Goal: Book appointment/travel/reservation

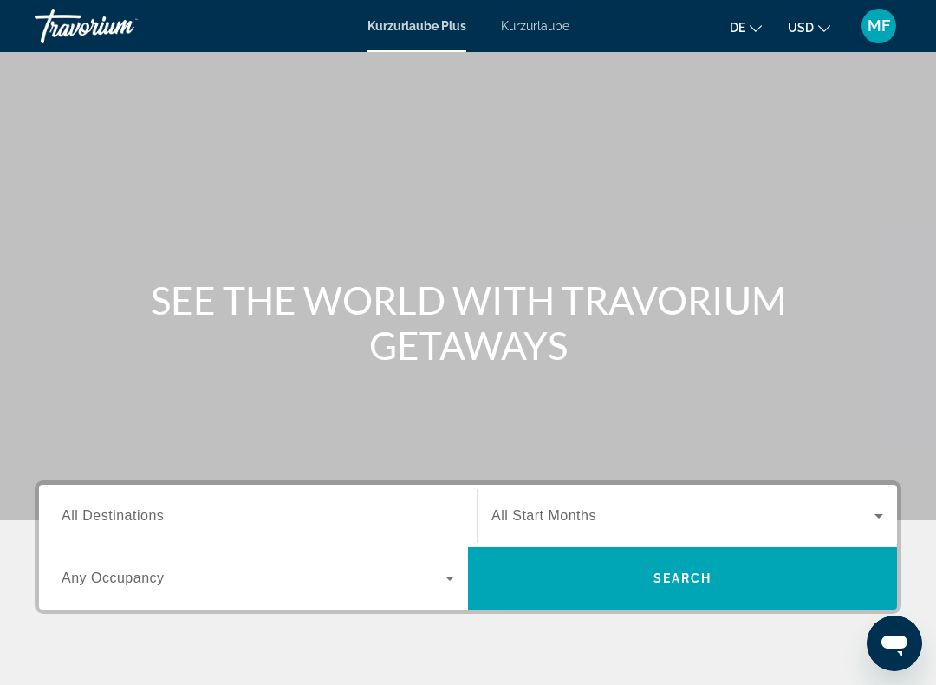
click at [538, 30] on font "Kurzurlaube" at bounding box center [535, 26] width 68 height 14
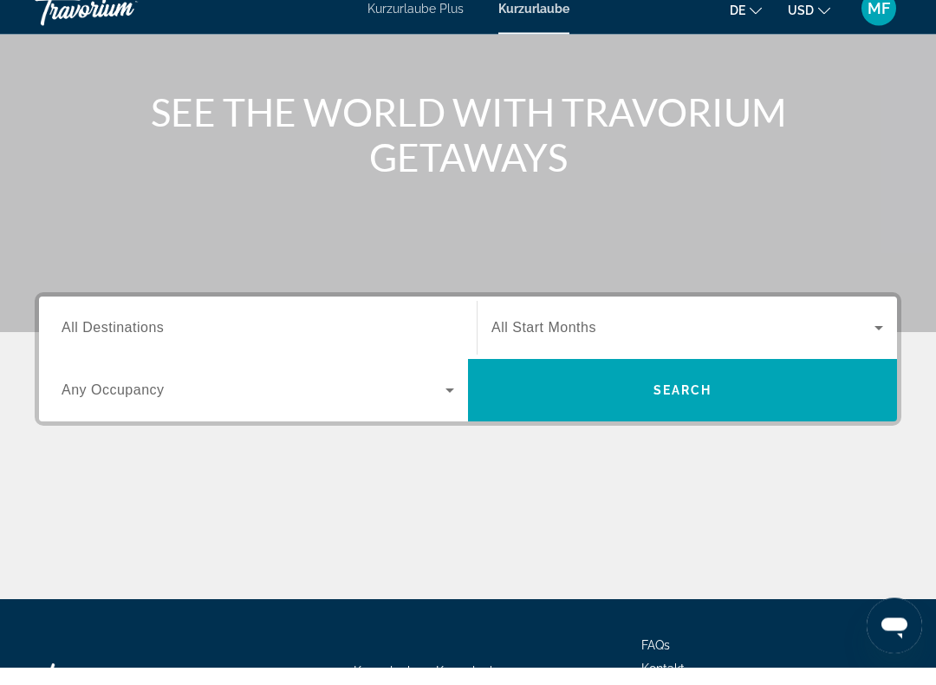
click at [363, 336] on input "Destination All Destinations" at bounding box center [258, 346] width 393 height 21
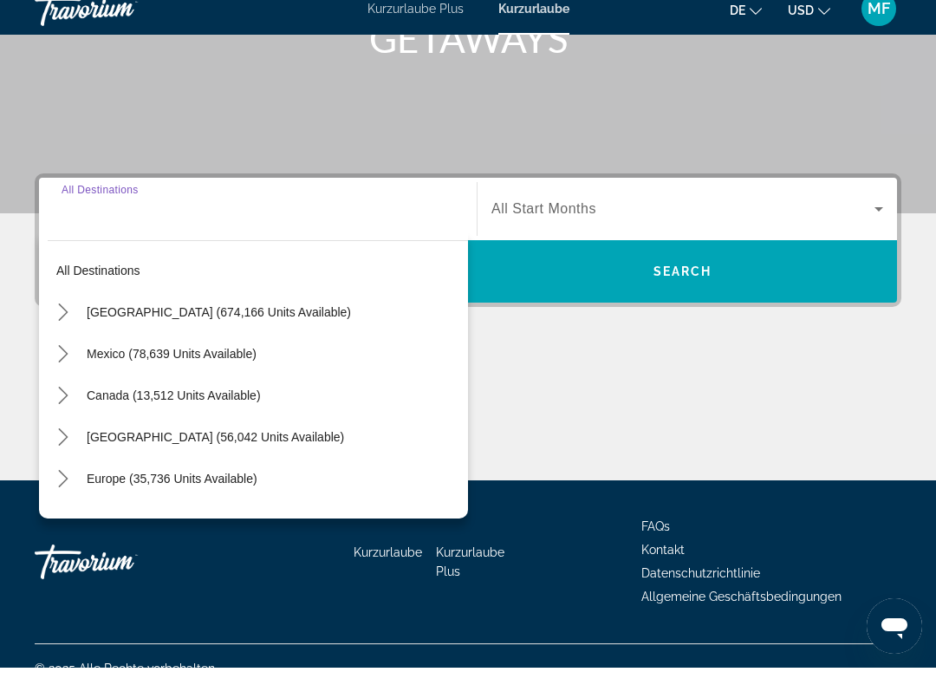
scroll to position [315, 0]
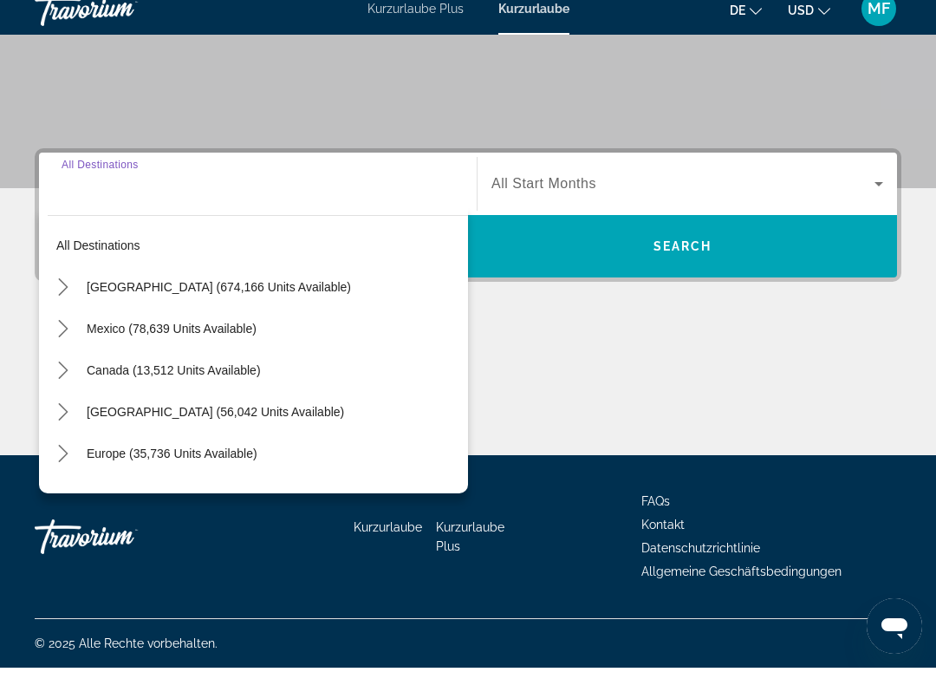
click at [221, 465] on span "Select destination: Europe (35,736 units available)" at bounding box center [273, 471] width 390 height 42
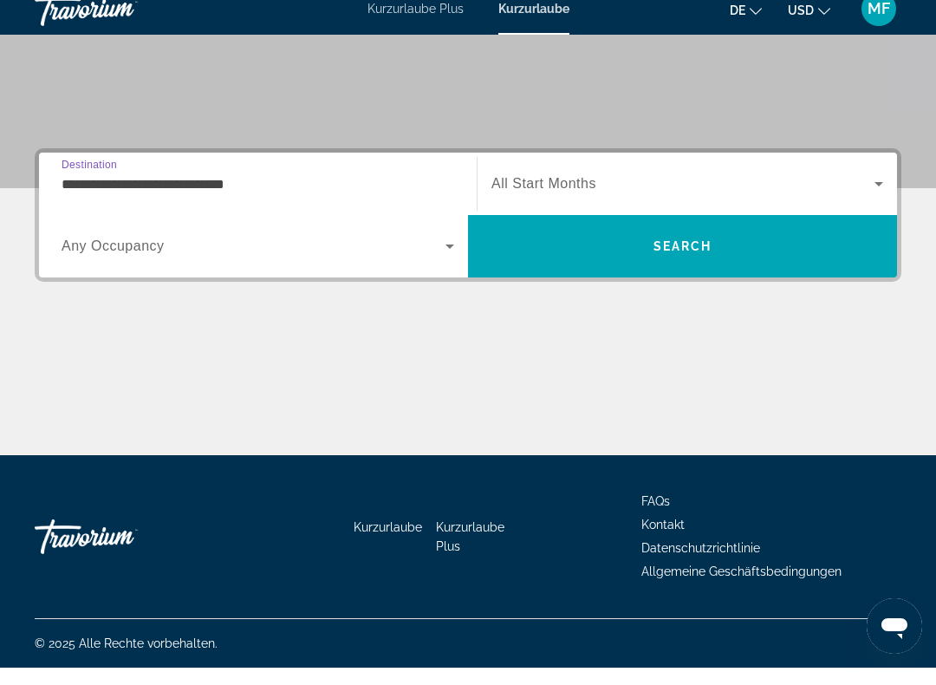
click at [252, 192] on input "**********" at bounding box center [258, 202] width 393 height 21
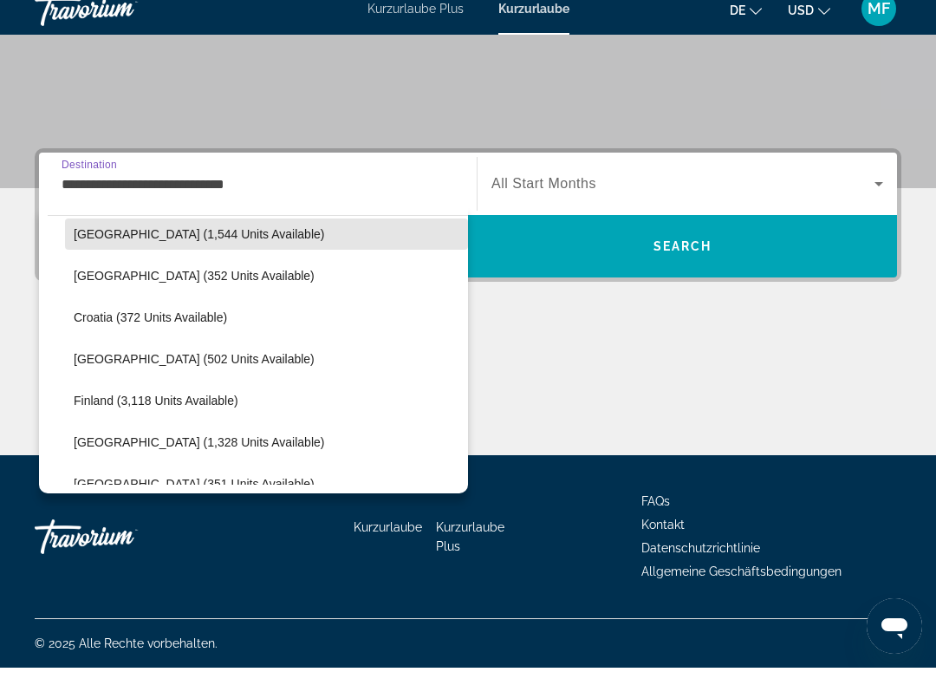
scroll to position [329, 0]
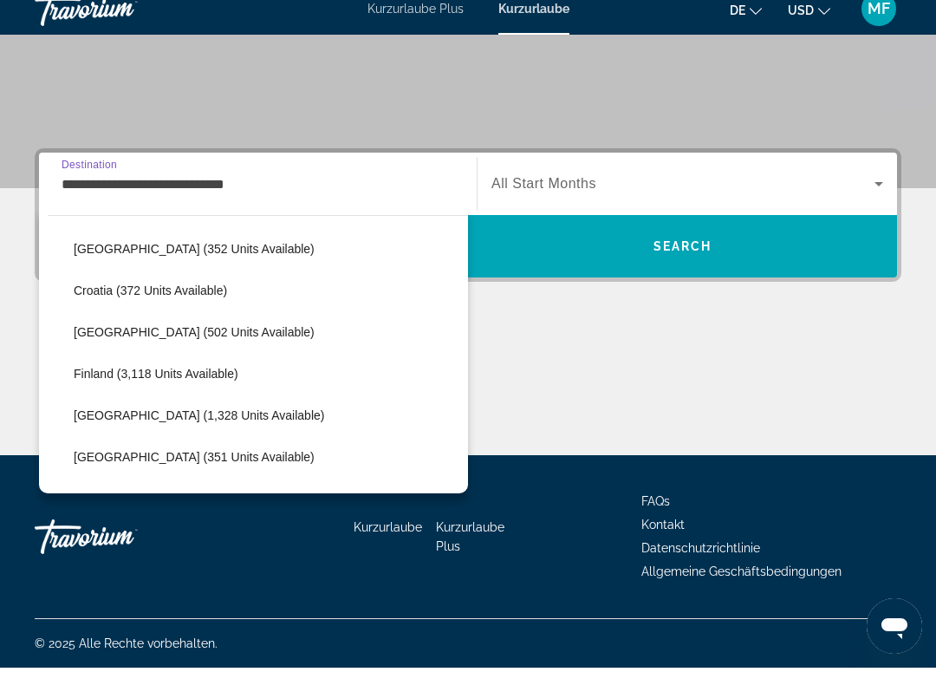
click at [201, 426] on span "[GEOGRAPHIC_DATA] (1,328 units available)" at bounding box center [199, 433] width 250 height 14
type input "**********"
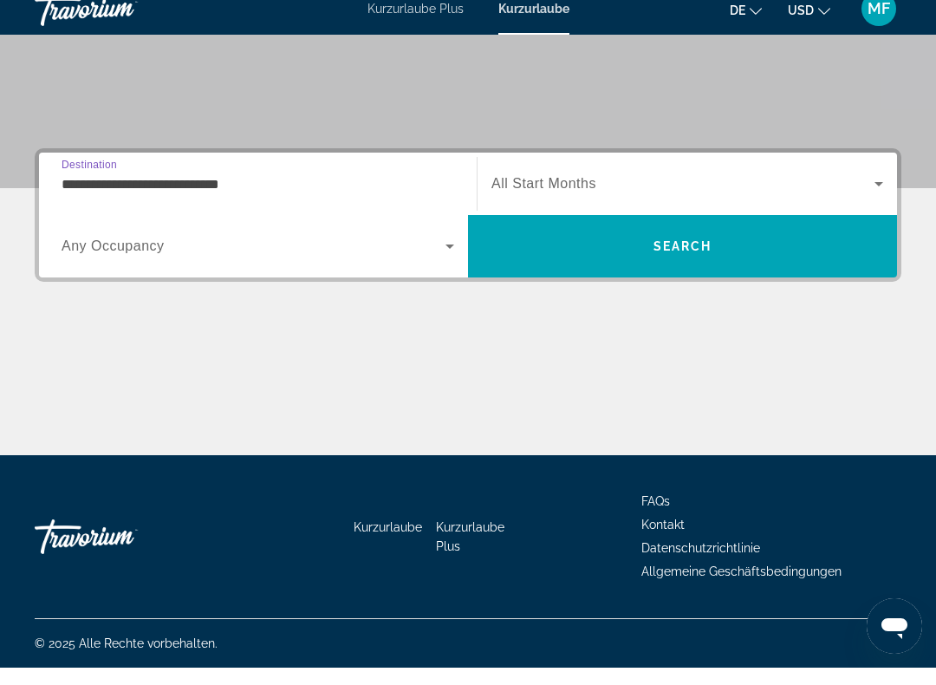
click at [282, 192] on input "**********" at bounding box center [258, 202] width 393 height 21
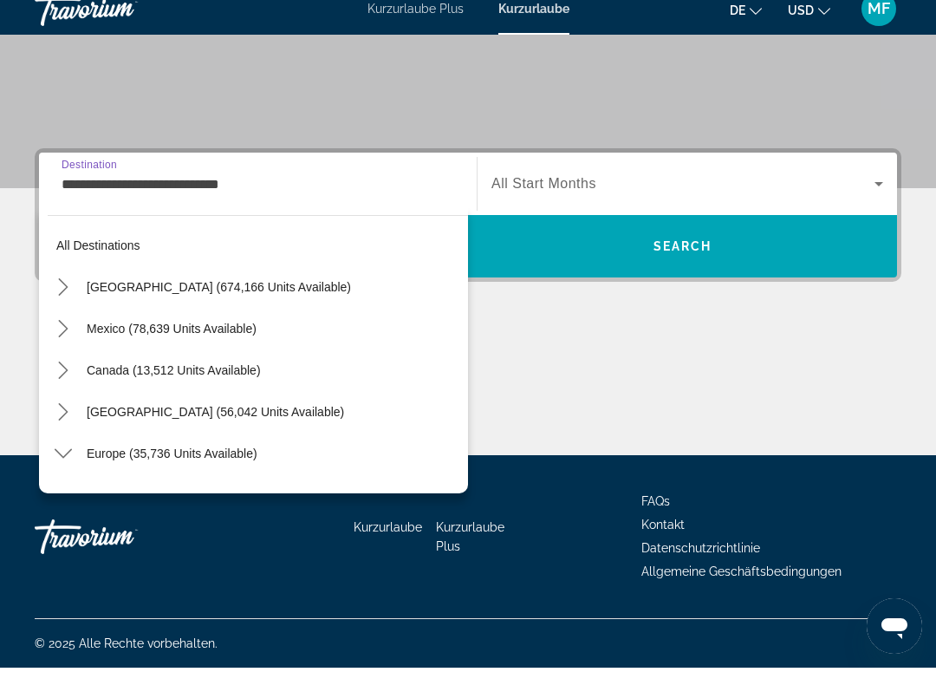
scroll to position [394, 0]
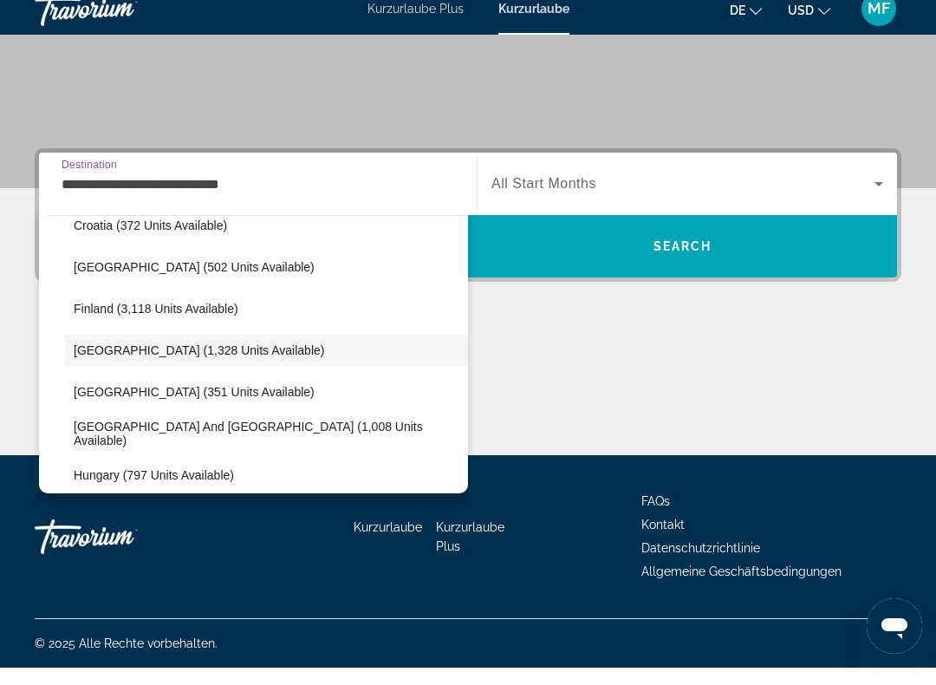
click at [271, 192] on input "**********" at bounding box center [258, 202] width 393 height 21
click at [282, 192] on input "**********" at bounding box center [258, 202] width 393 height 21
click at [217, 361] on span "[GEOGRAPHIC_DATA] (1,328 units available)" at bounding box center [199, 368] width 250 height 14
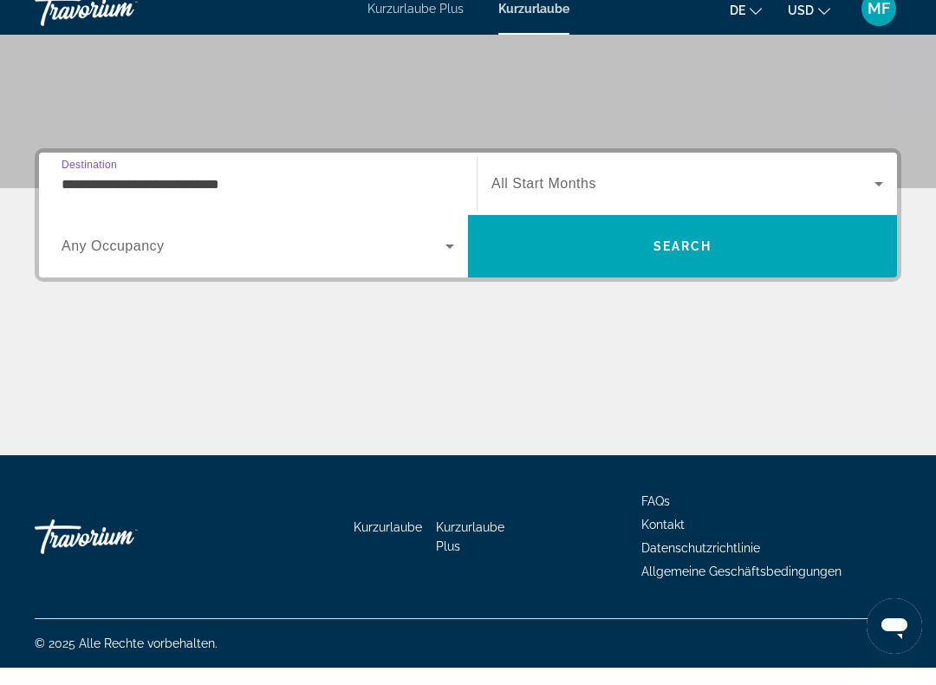
click at [315, 256] on span "Search widget" at bounding box center [254, 263] width 384 height 21
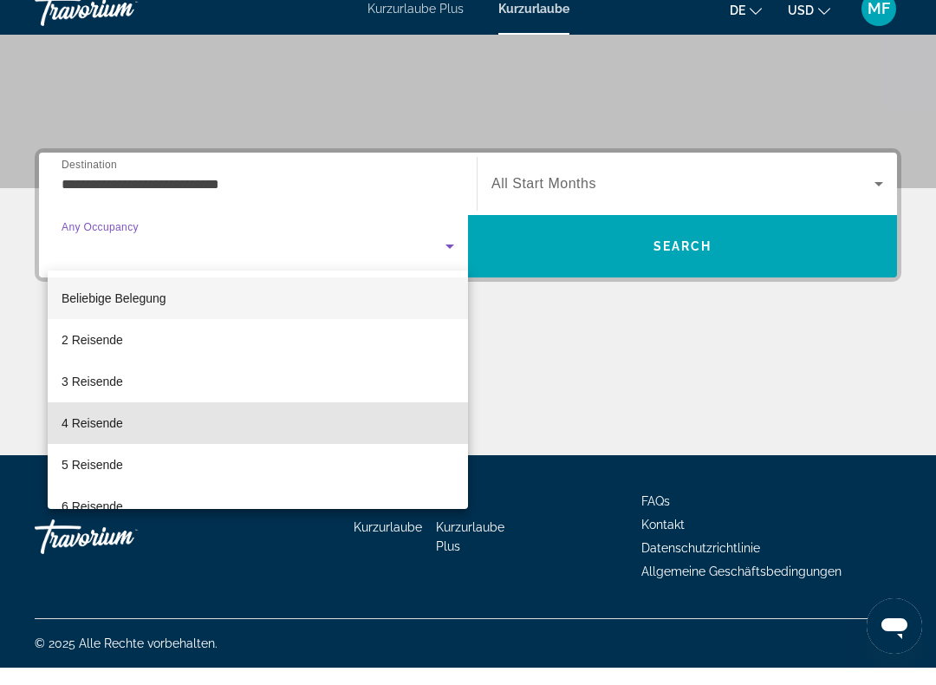
click at [275, 419] on mat-option "4 Reisende" at bounding box center [258, 440] width 420 height 42
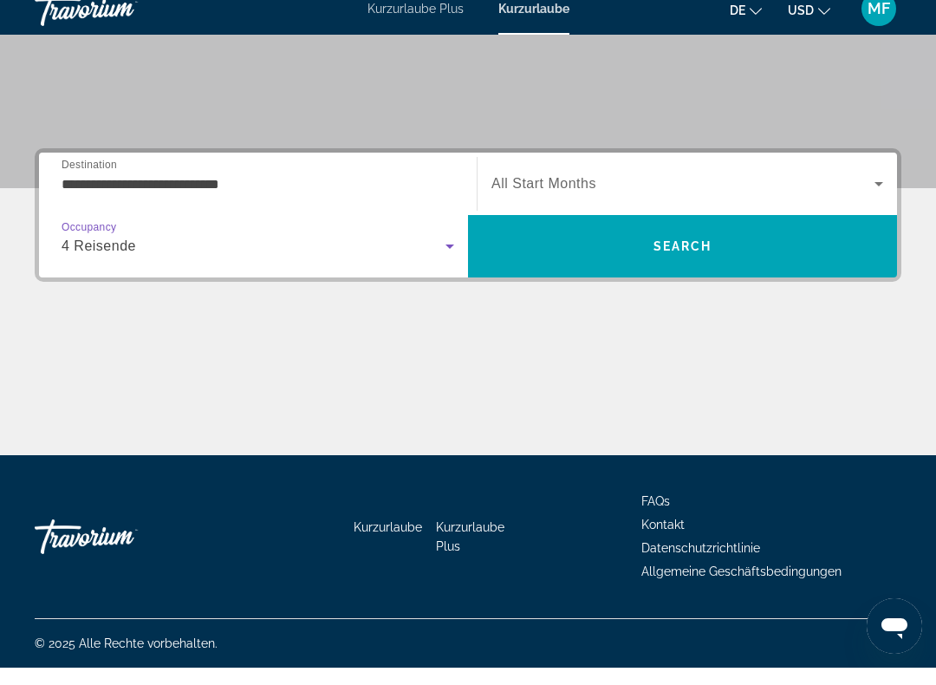
click at [805, 192] on span "Search widget" at bounding box center [682, 201] width 383 height 21
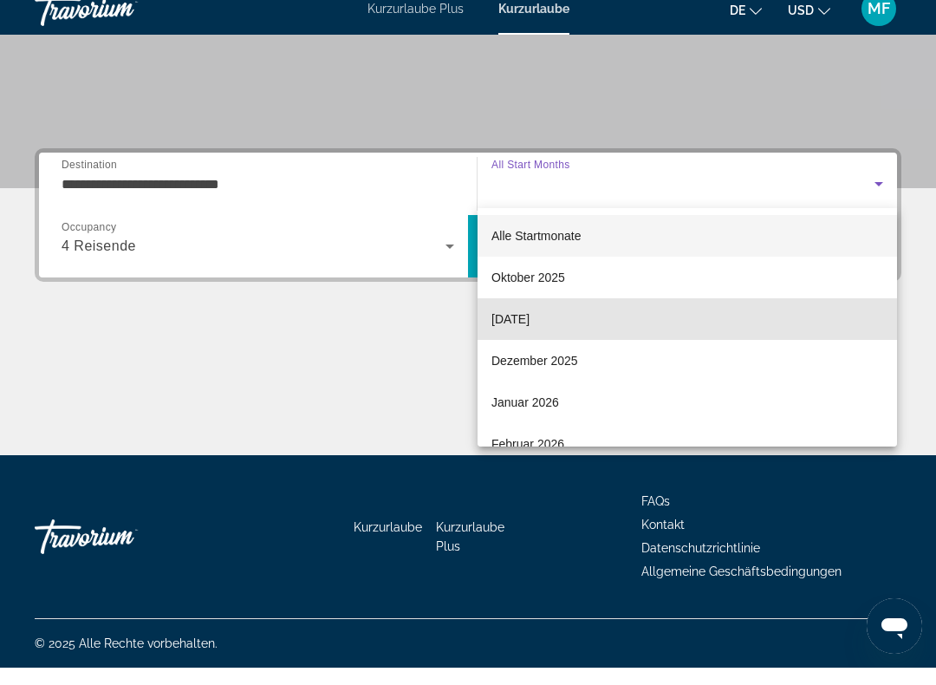
click at [698, 323] on mat-option "[DATE]" at bounding box center [687, 336] width 419 height 42
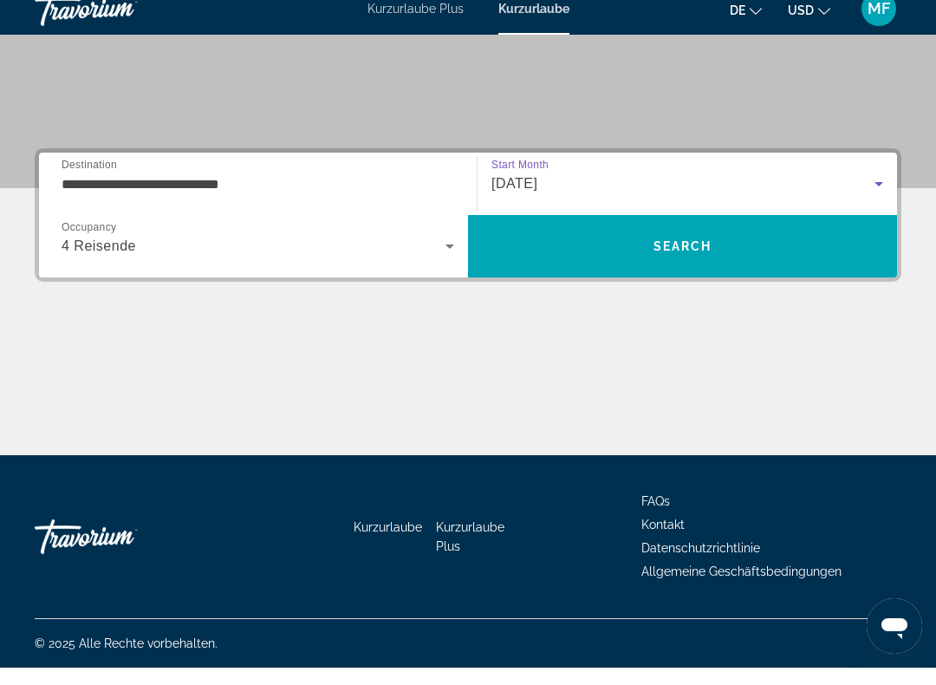
click at [688, 257] on span "Search" at bounding box center [682, 264] width 59 height 14
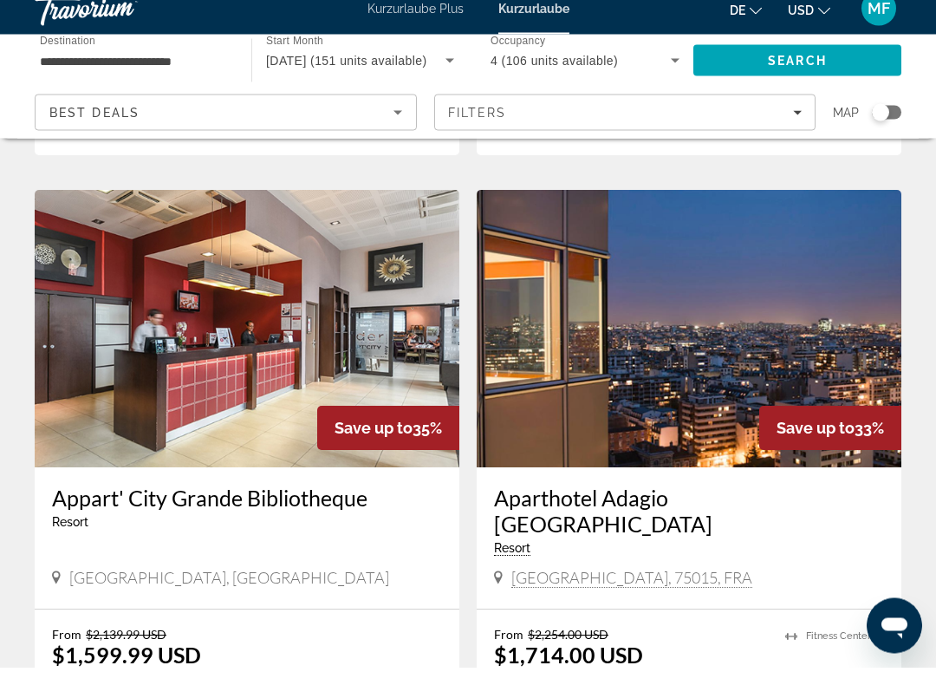
scroll to position [3009, 0]
click at [323, 244] on img "Hauptinhalt" at bounding box center [247, 345] width 425 height 277
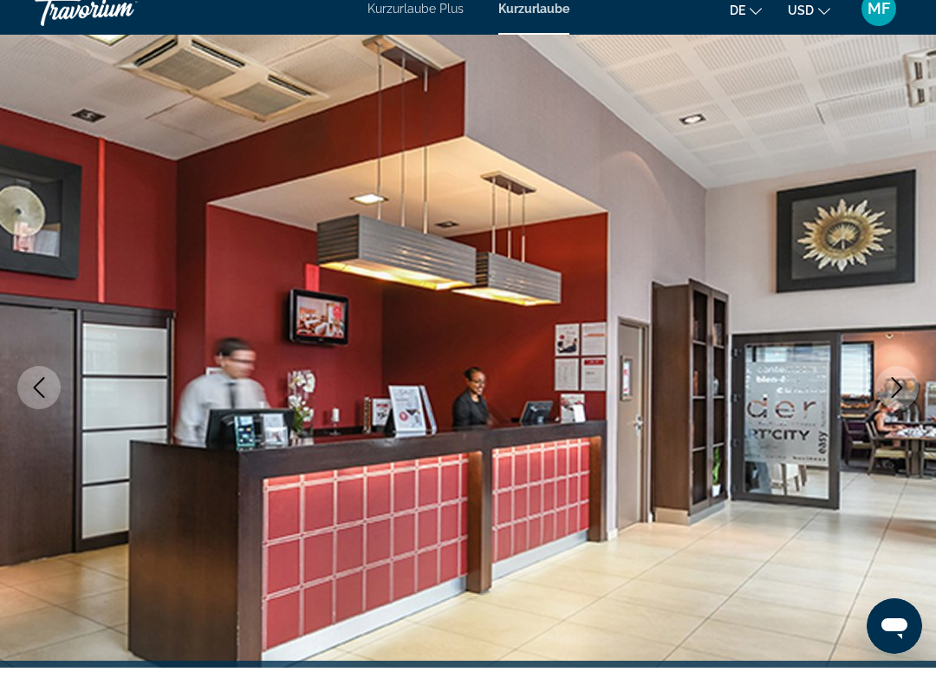
scroll to position [60, 0]
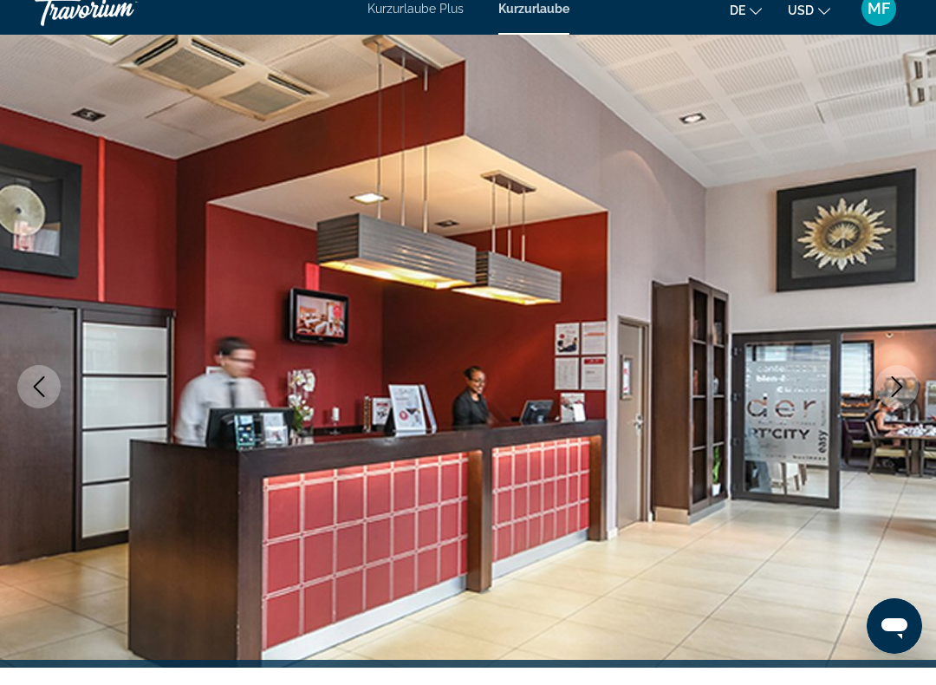
click at [899, 393] on icon "Next image" at bounding box center [897, 403] width 21 height 21
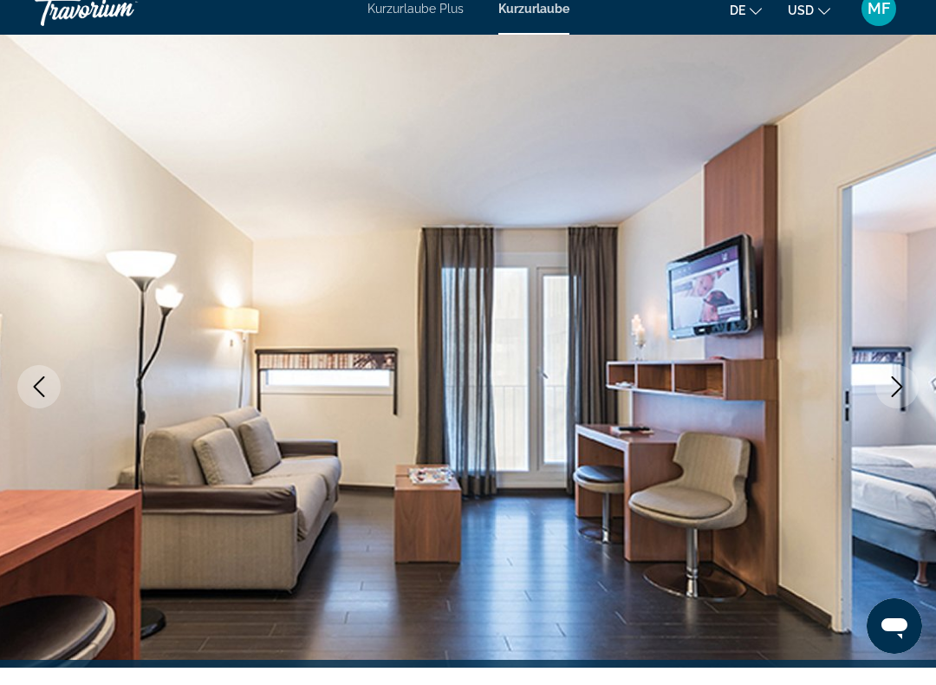
click at [896, 393] on icon "Next image" at bounding box center [897, 403] width 21 height 21
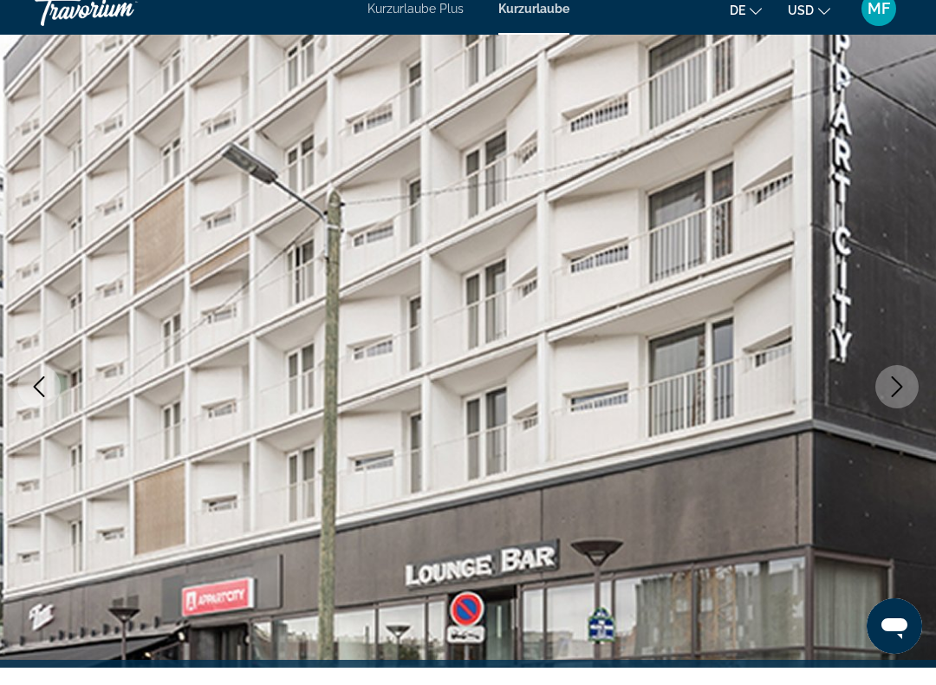
click at [898, 393] on icon "Next image" at bounding box center [897, 403] width 21 height 21
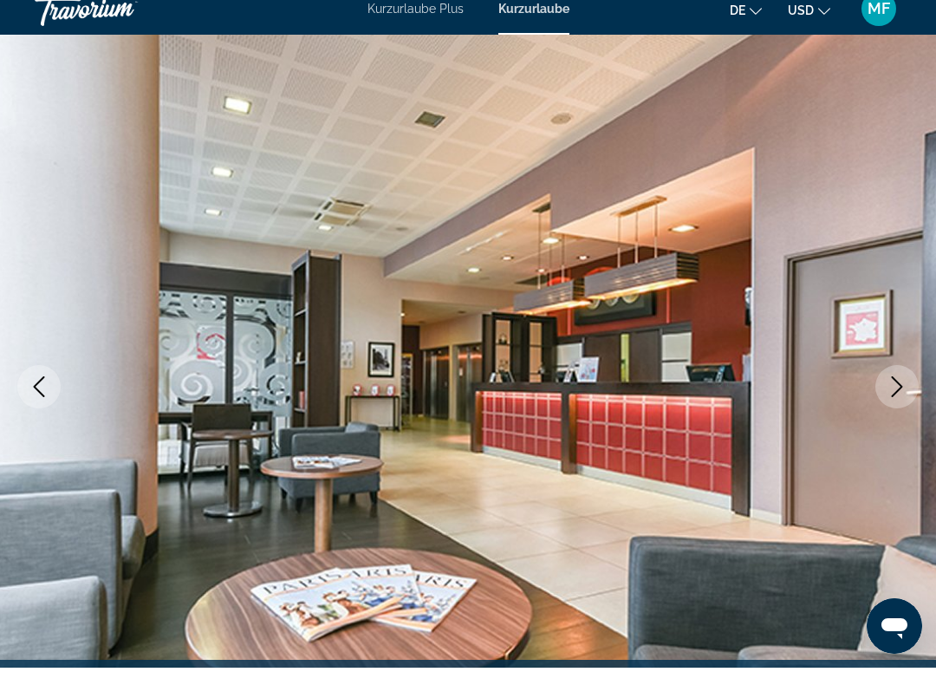
click at [897, 382] on button "Next image" at bounding box center [896, 403] width 43 height 43
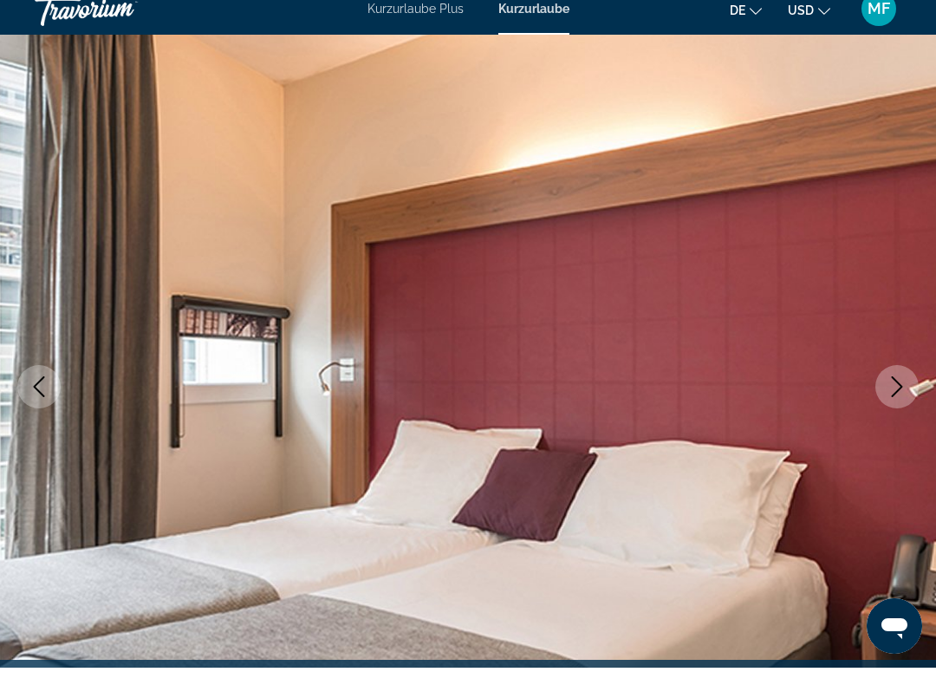
click at [897, 393] on icon "Next image" at bounding box center [897, 403] width 11 height 21
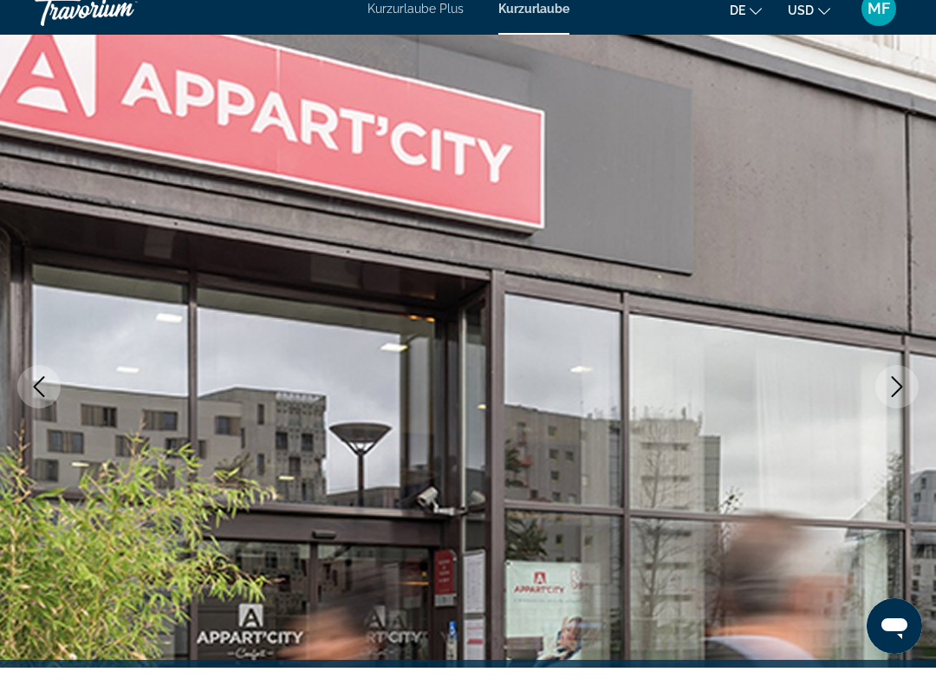
click at [897, 393] on icon "Next image" at bounding box center [897, 403] width 21 height 21
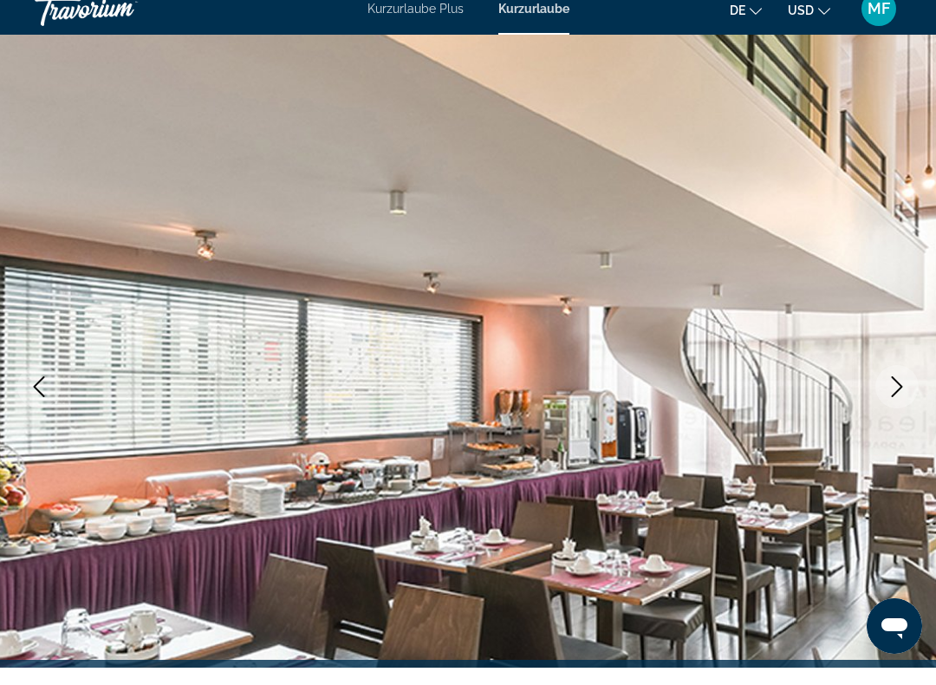
click at [901, 382] on button "Next image" at bounding box center [896, 403] width 43 height 43
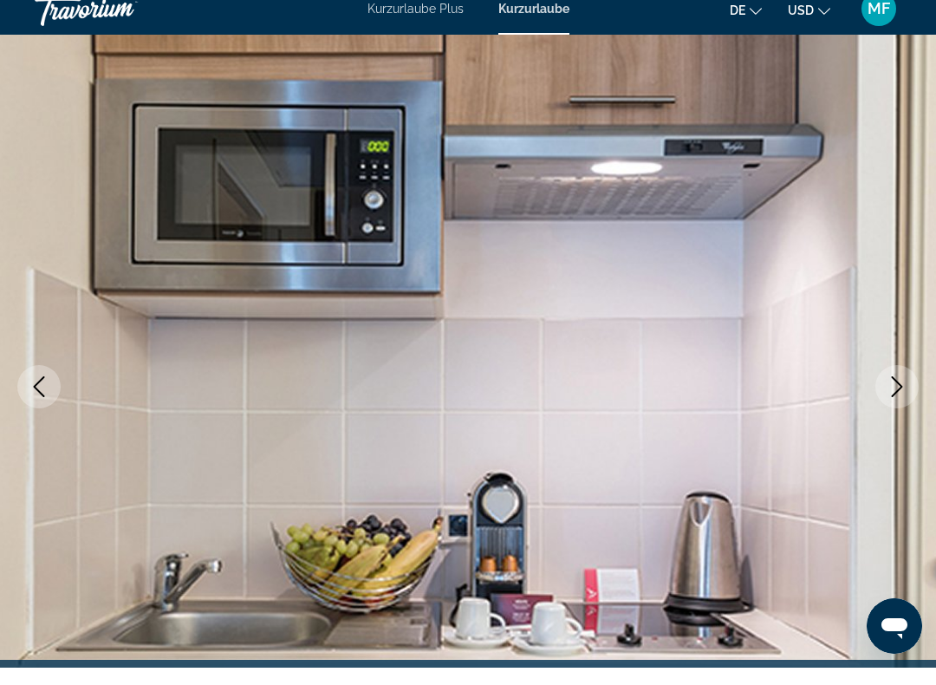
click at [896, 393] on icon "Next image" at bounding box center [897, 403] width 21 height 21
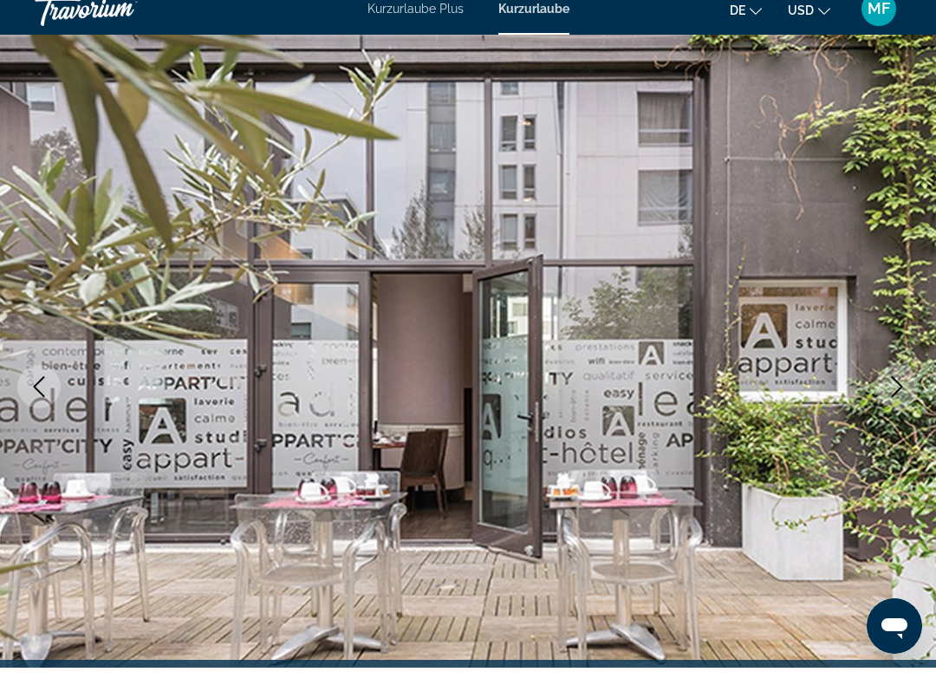
click at [899, 393] on icon "Next image" at bounding box center [897, 403] width 21 height 21
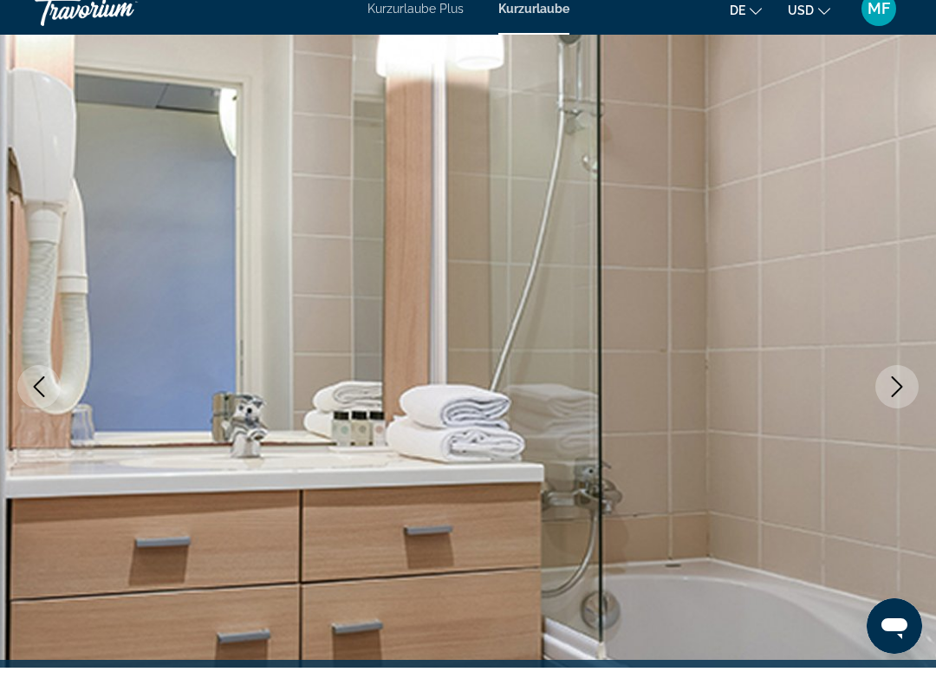
click at [898, 393] on icon "Next image" at bounding box center [897, 403] width 21 height 21
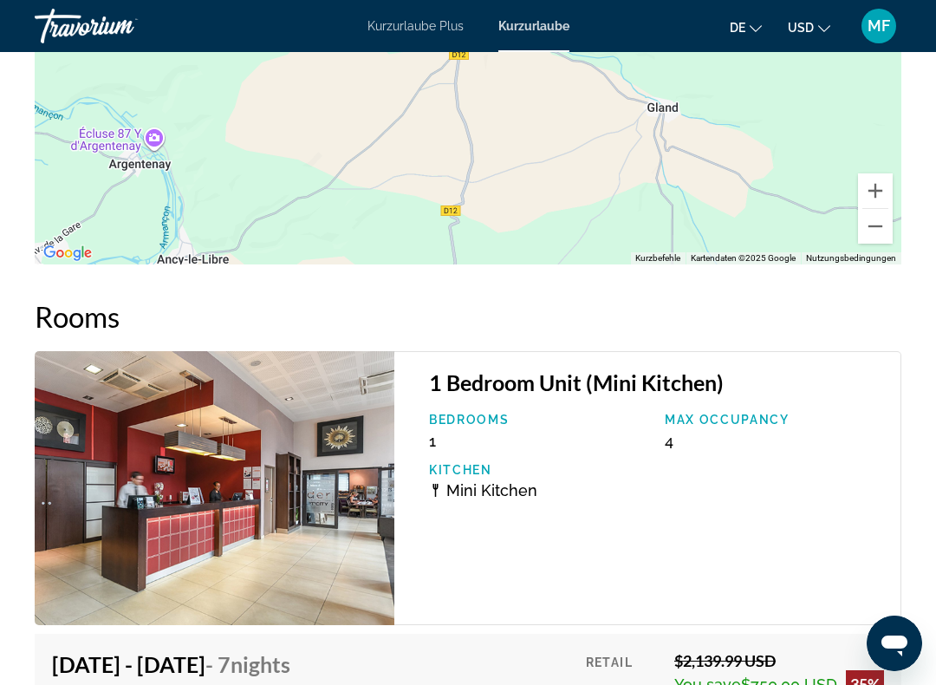
scroll to position [2516, 0]
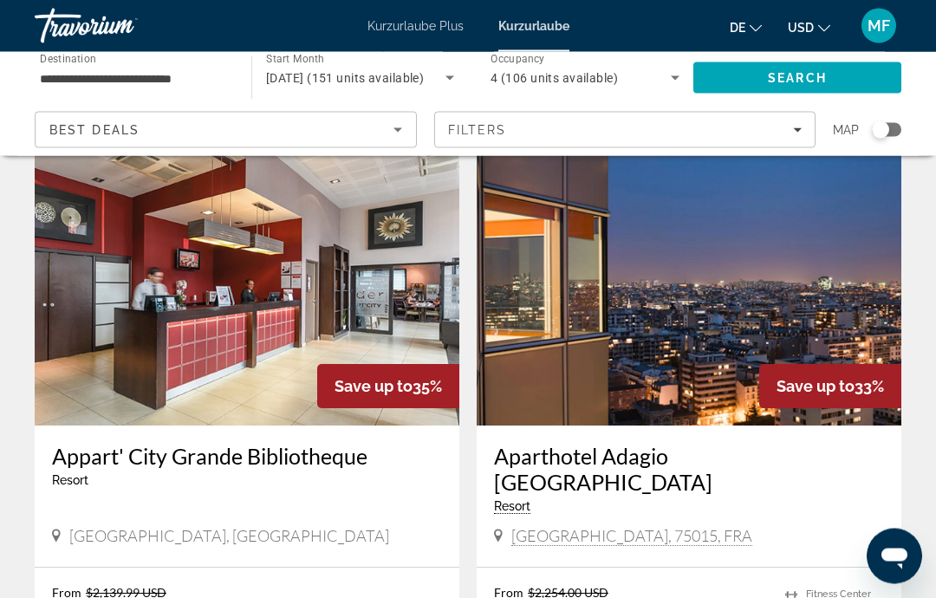
click at [731, 272] on img "Hauptinhalt" at bounding box center [689, 287] width 425 height 277
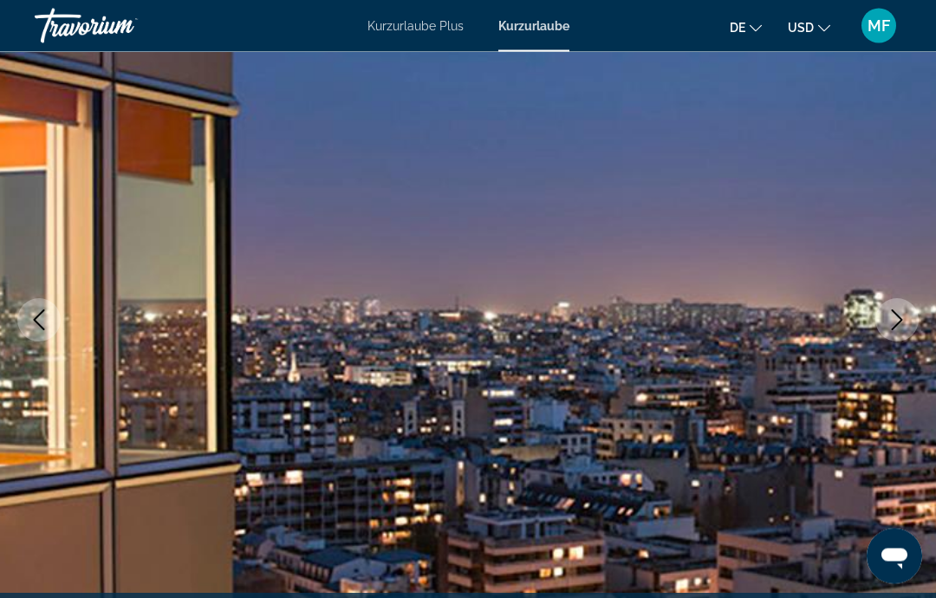
scroll to position [146, 0]
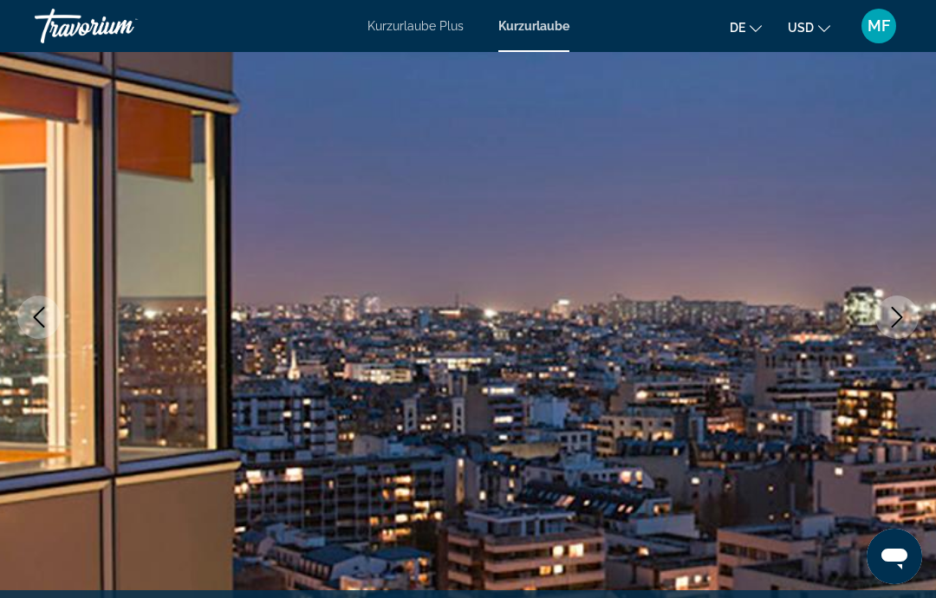
click at [899, 320] on icon "Next image" at bounding box center [897, 317] width 11 height 21
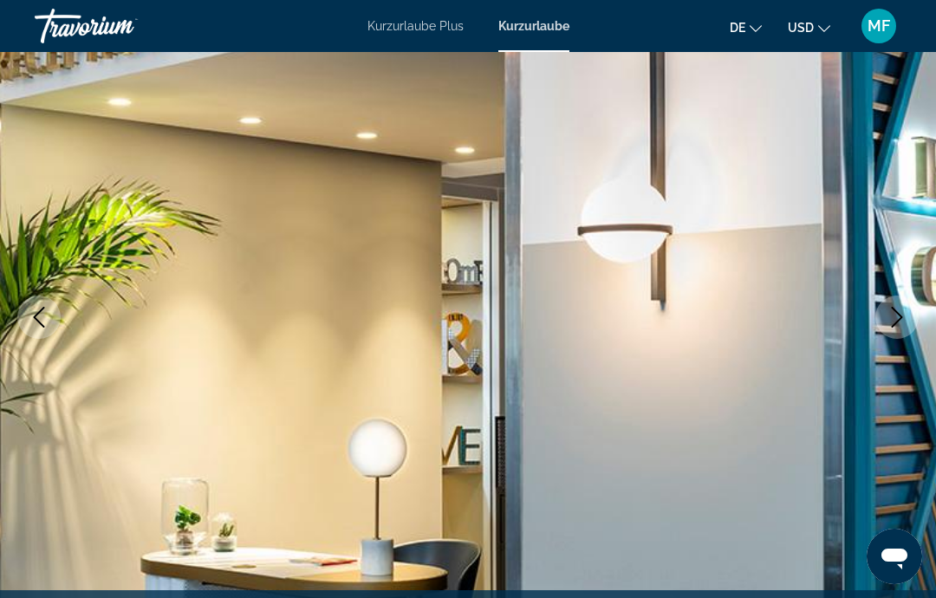
click at [900, 317] on icon "Next image" at bounding box center [897, 317] width 21 height 21
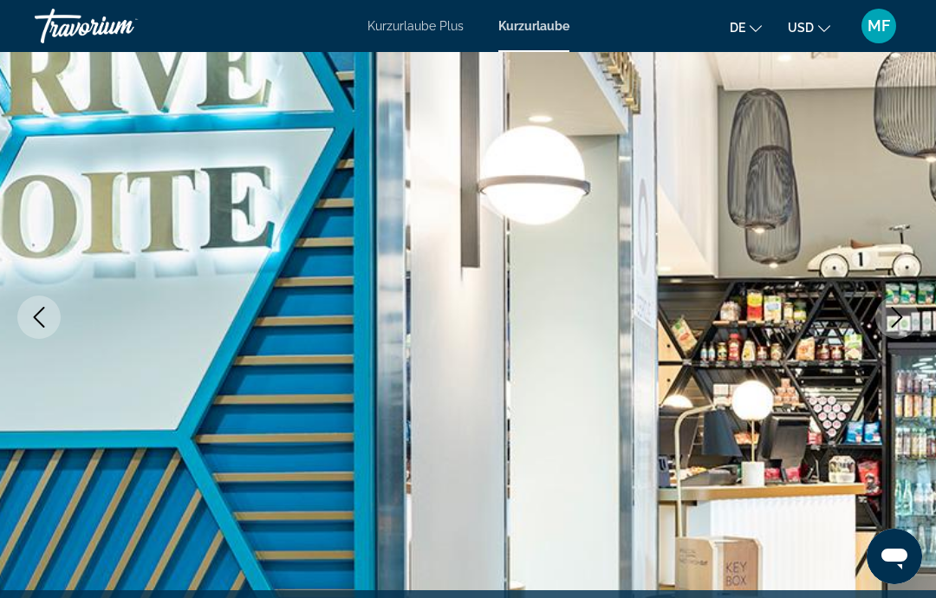
click at [901, 318] on icon "Next image" at bounding box center [897, 317] width 11 height 21
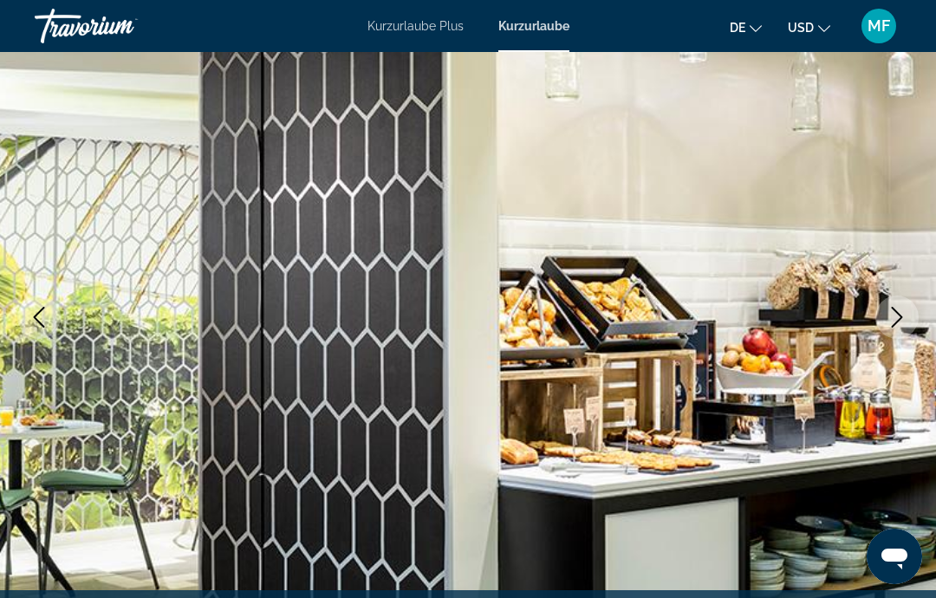
click at [903, 320] on icon "Next image" at bounding box center [897, 317] width 21 height 21
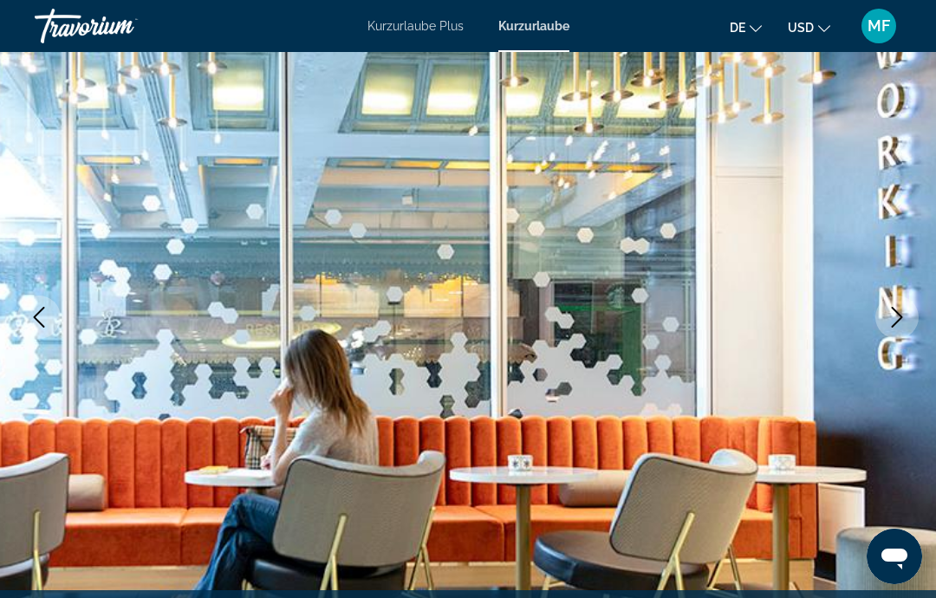
click at [903, 322] on icon "Next image" at bounding box center [897, 317] width 21 height 21
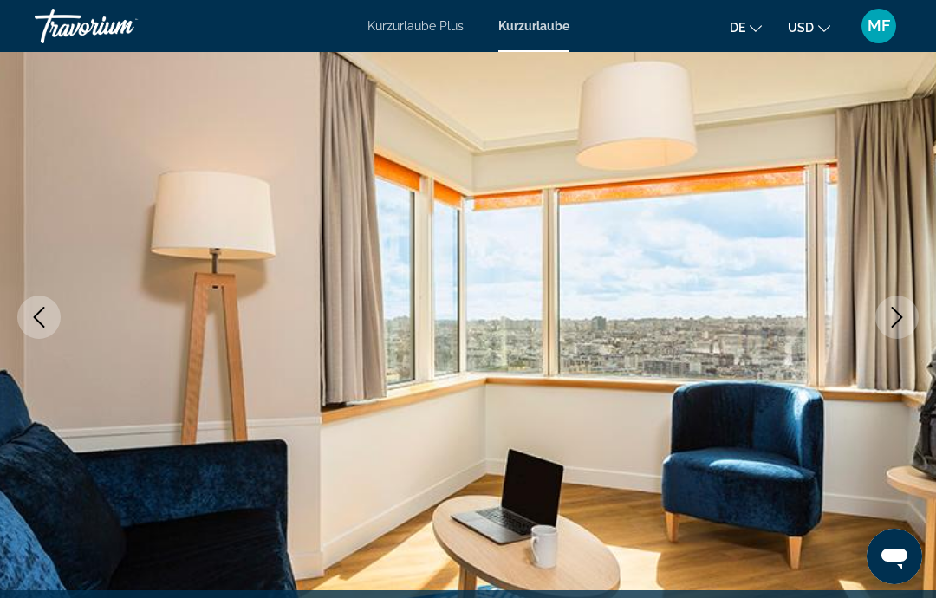
click at [903, 322] on icon "Next image" at bounding box center [897, 317] width 21 height 21
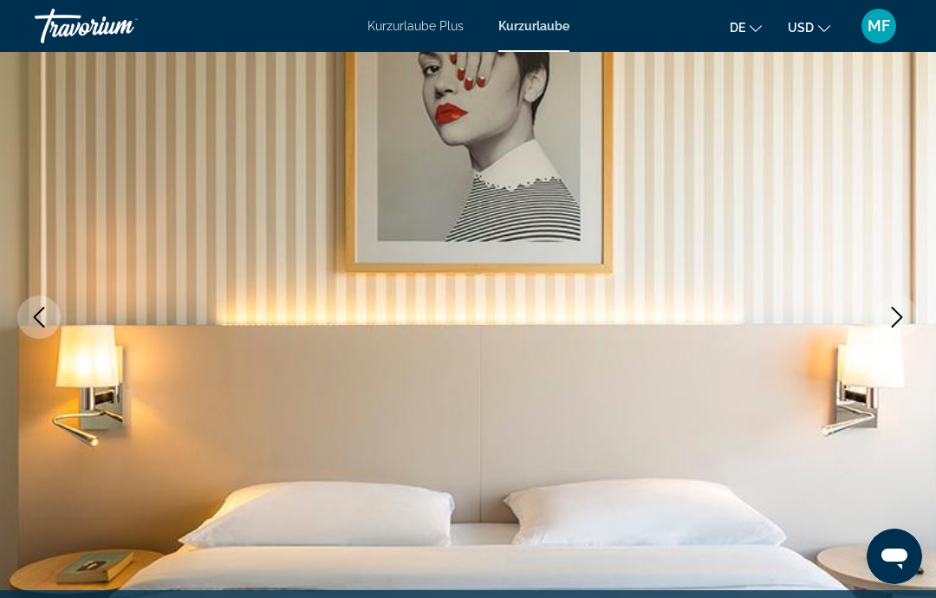
click at [903, 322] on icon "Next image" at bounding box center [897, 317] width 21 height 21
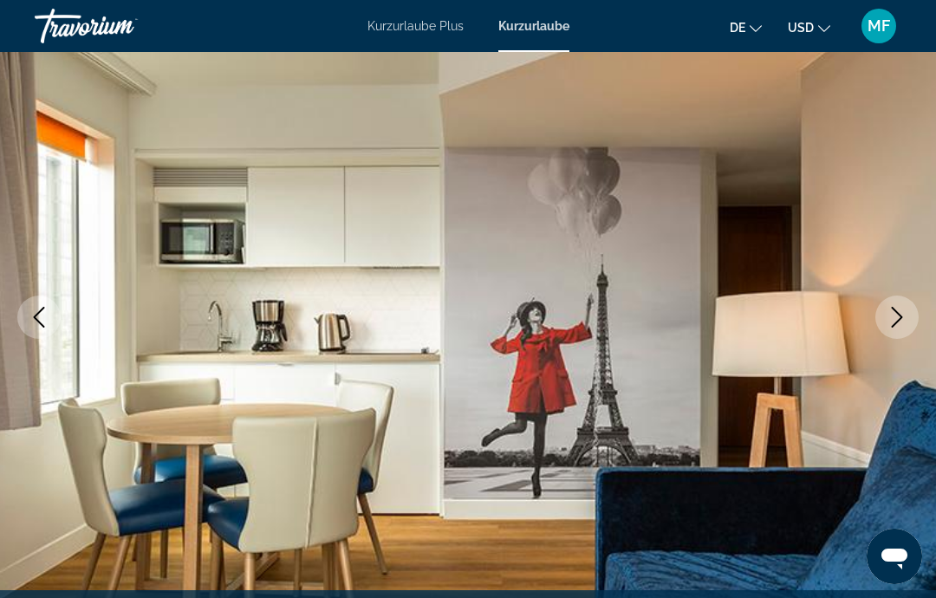
click at [903, 322] on icon "Next image" at bounding box center [897, 317] width 21 height 21
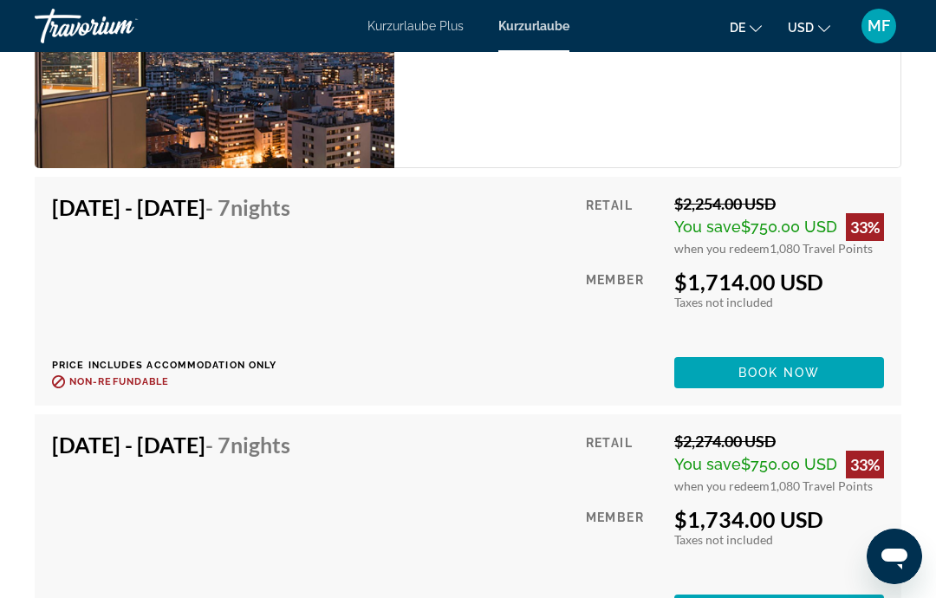
scroll to position [3248, 0]
